Goal: Navigation & Orientation: Find specific page/section

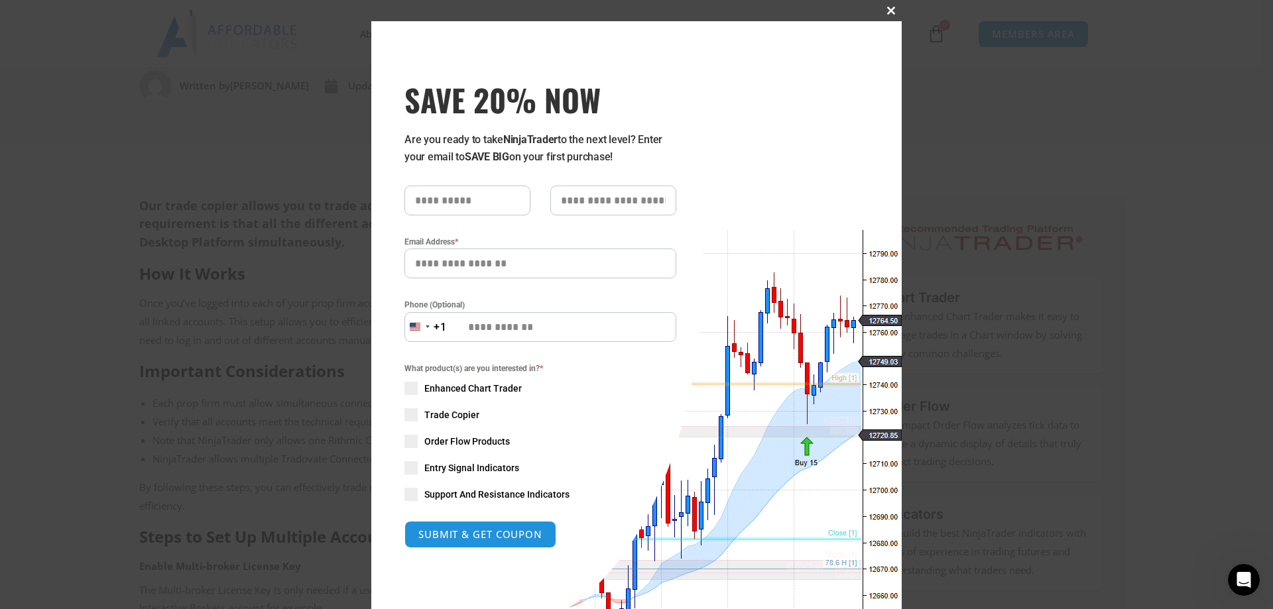
click at [885, 11] on span at bounding box center [891, 11] width 21 height 8
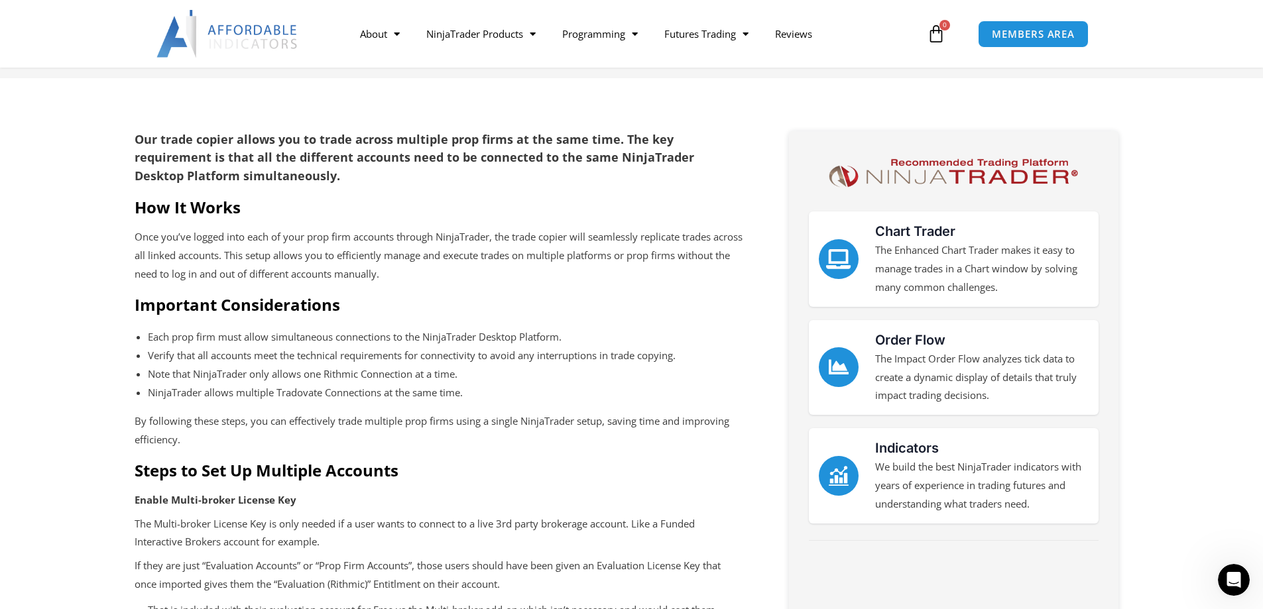
scroll to position [464, 0]
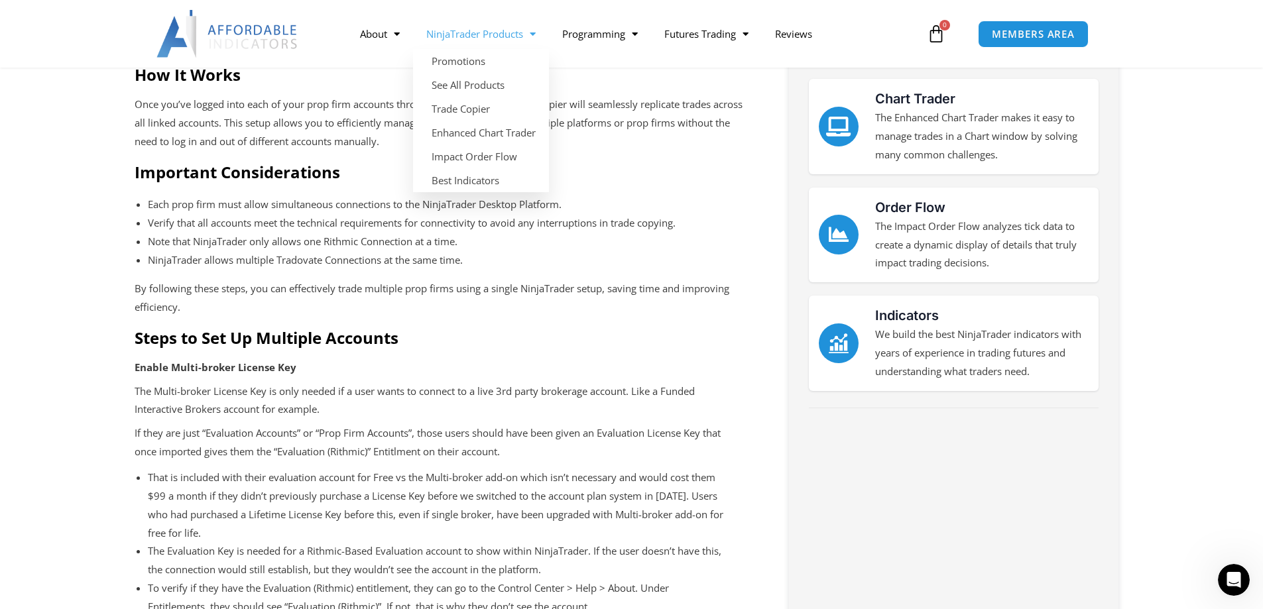
click at [544, 34] on link "NinjaTrader Products" at bounding box center [481, 34] width 136 height 31
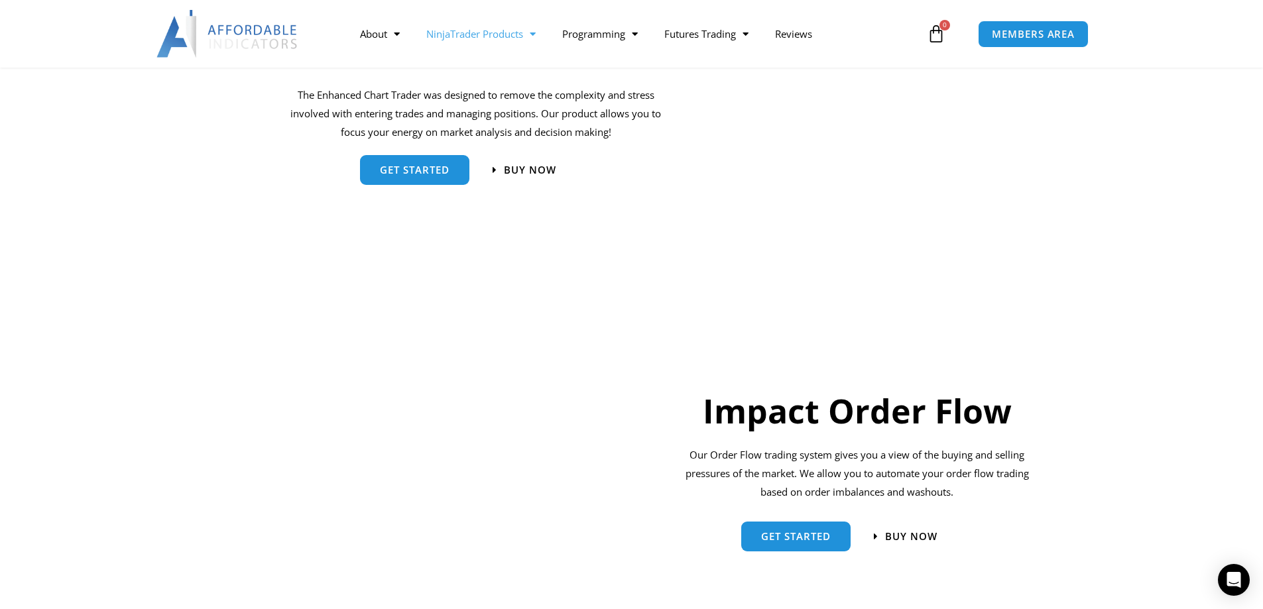
scroll to position [265, 0]
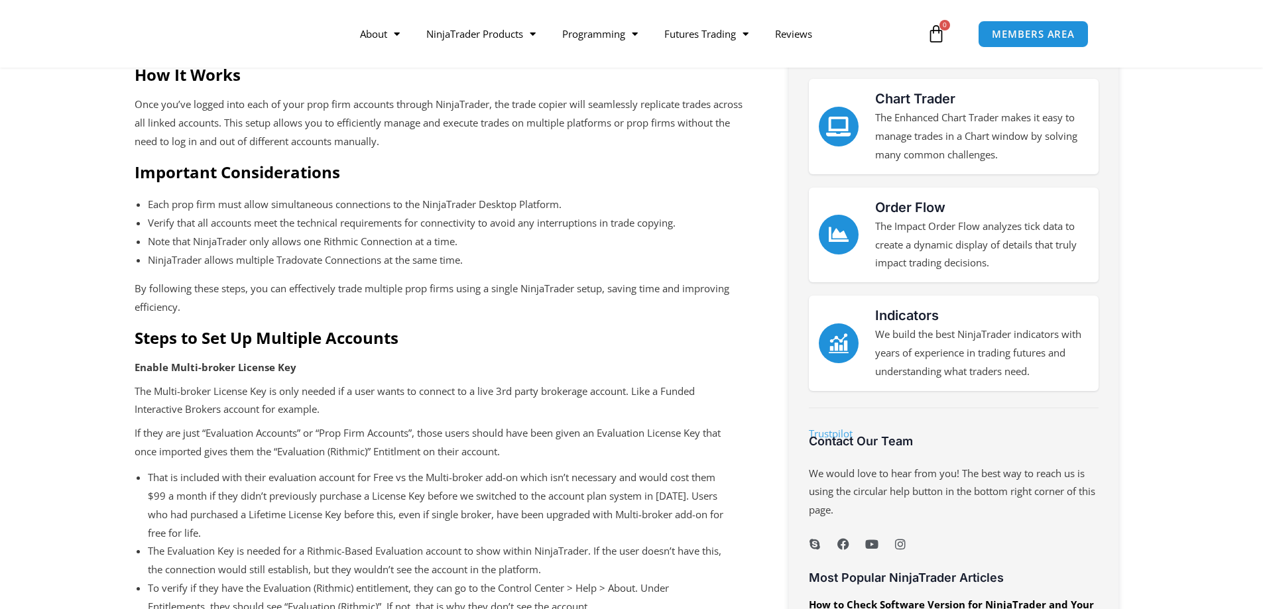
scroll to position [464, 0]
